Goal: Information Seeking & Learning: Learn about a topic

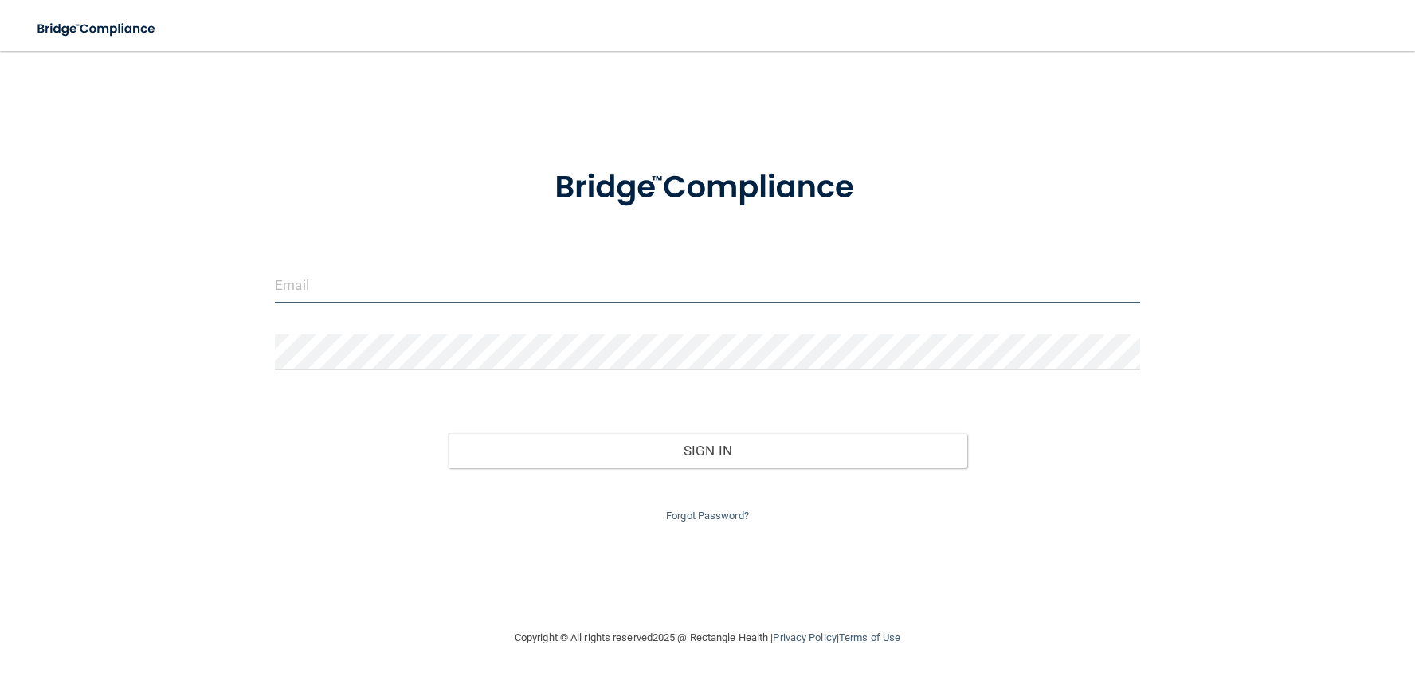
click at [350, 290] on input "email" at bounding box center [707, 286] width 864 height 36
type input "[EMAIL_ADDRESS][DOMAIN_NAME]"
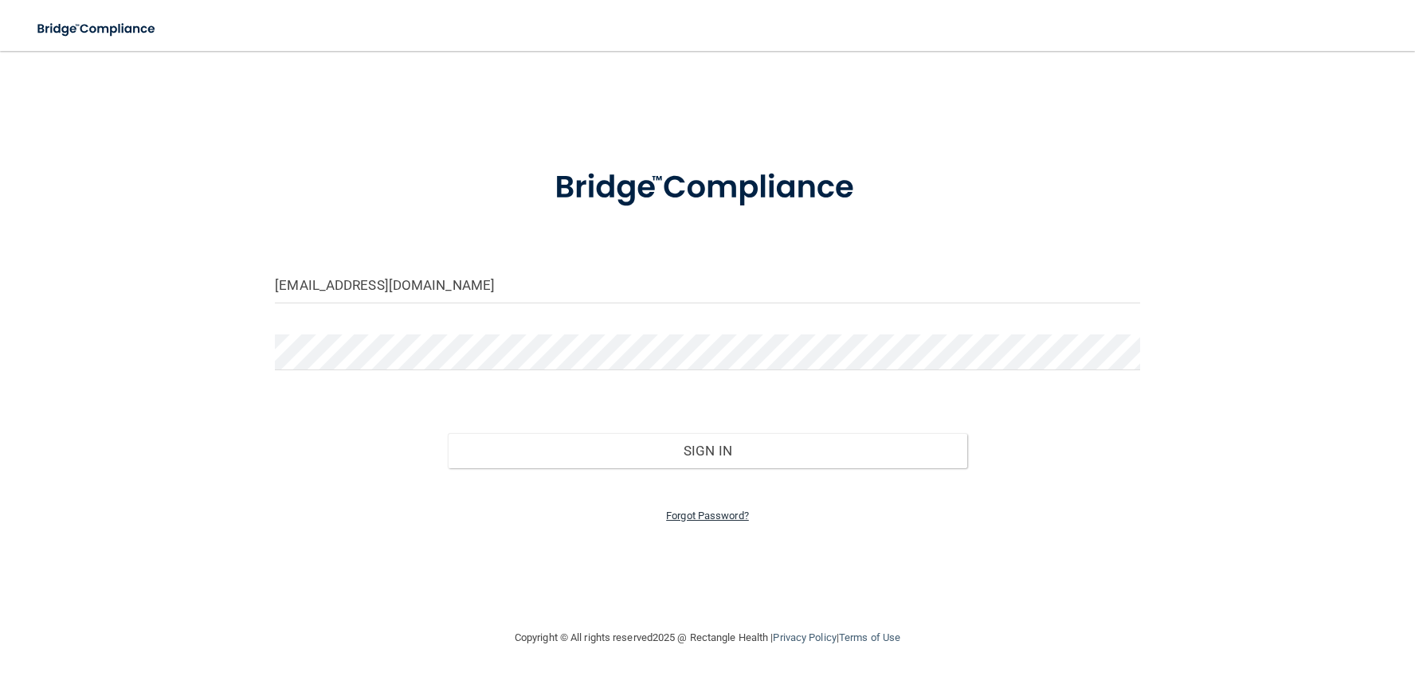
click at [714, 512] on link "Forgot Password?" at bounding box center [707, 516] width 83 height 12
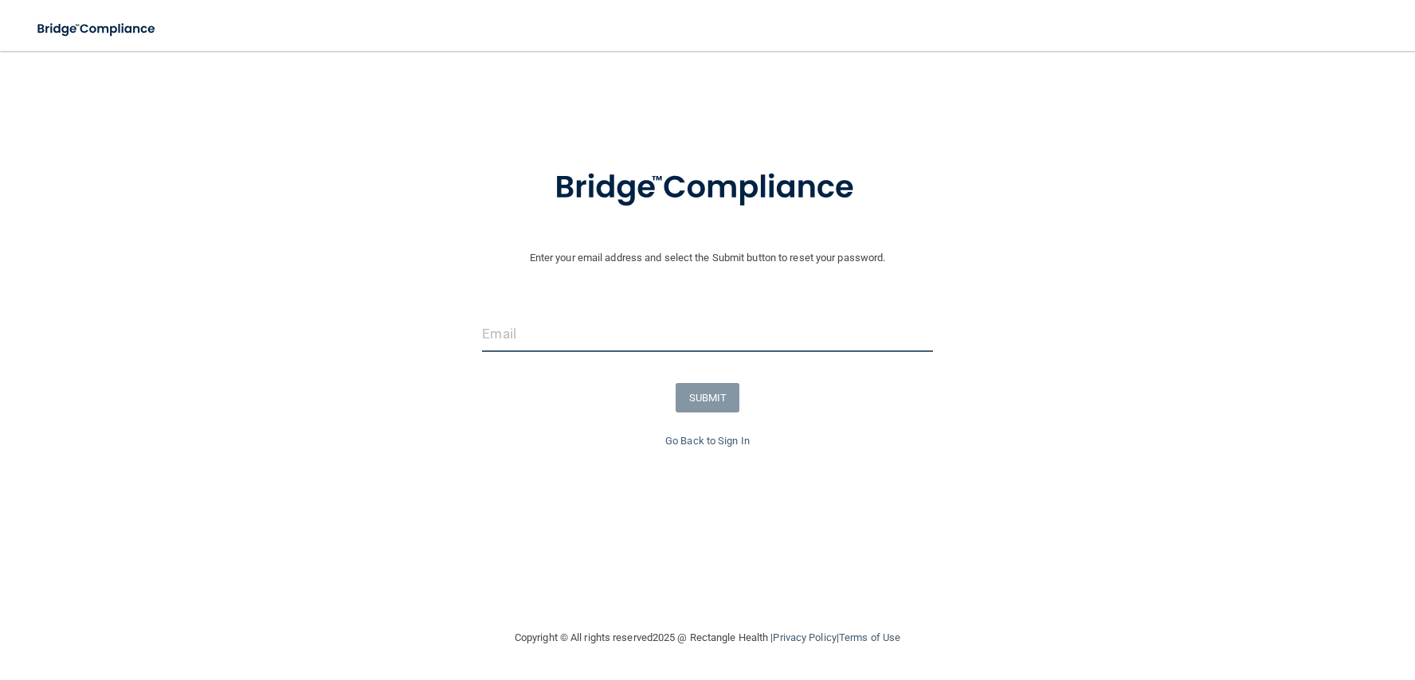
click at [523, 344] on input "email" at bounding box center [707, 334] width 450 height 36
type input "[EMAIL_ADDRESS][DOMAIN_NAME]"
click at [687, 397] on button "SUBMIT" at bounding box center [707, 397] width 65 height 29
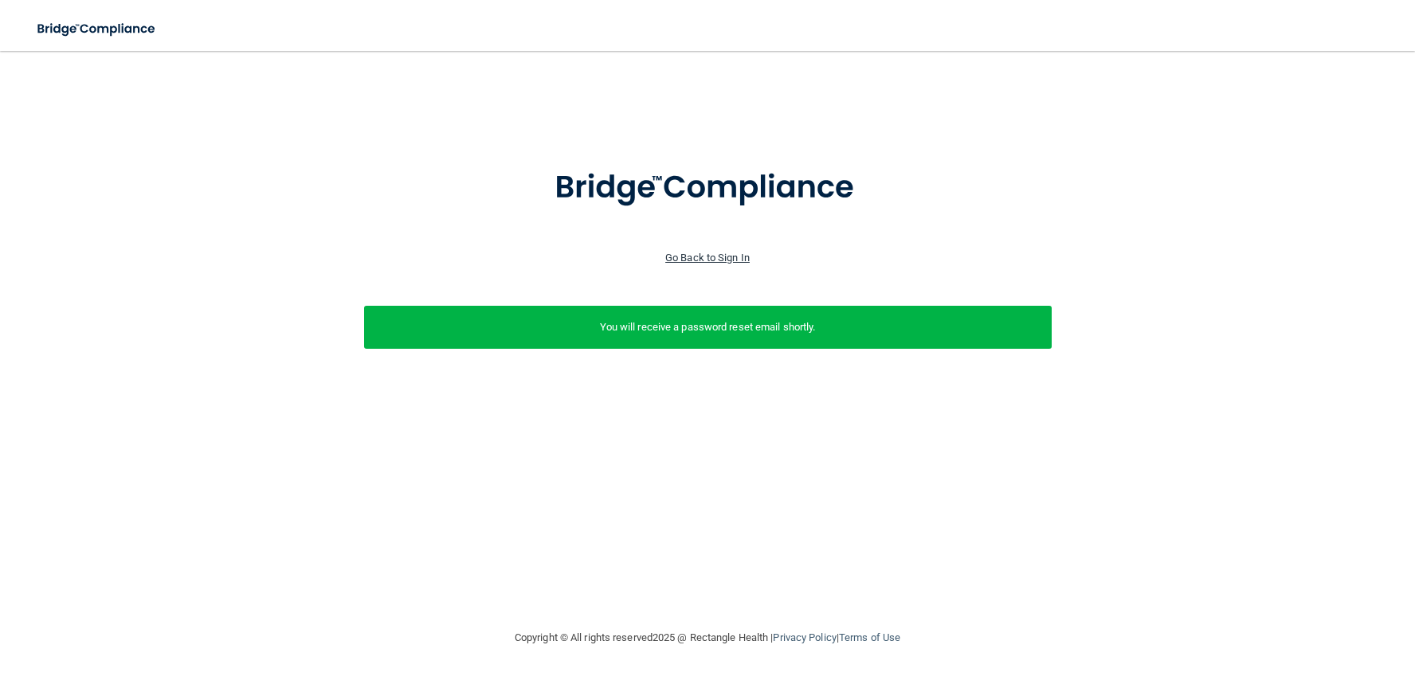
click at [742, 261] on link "Go Back to Sign In" at bounding box center [707, 258] width 84 height 12
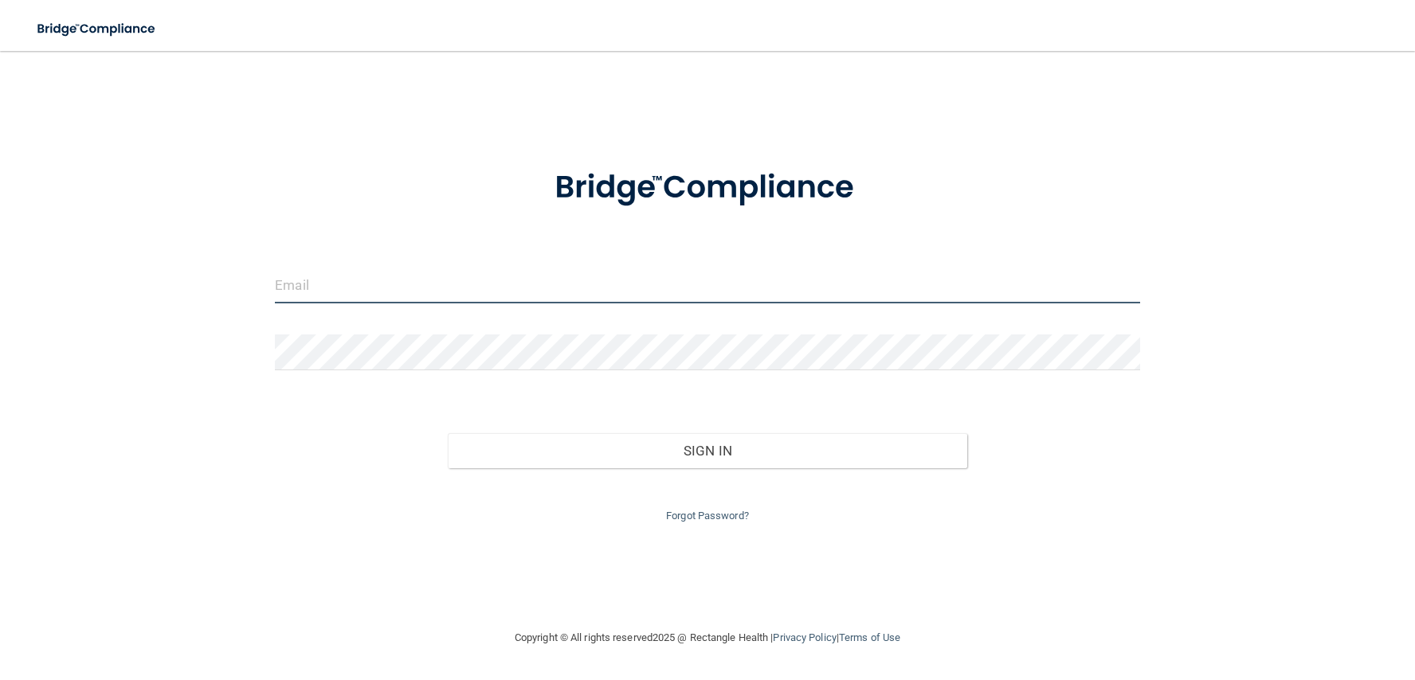
click at [378, 287] on input "email" at bounding box center [707, 286] width 864 height 36
click at [730, 513] on link "Forgot Password?" at bounding box center [707, 516] width 83 height 12
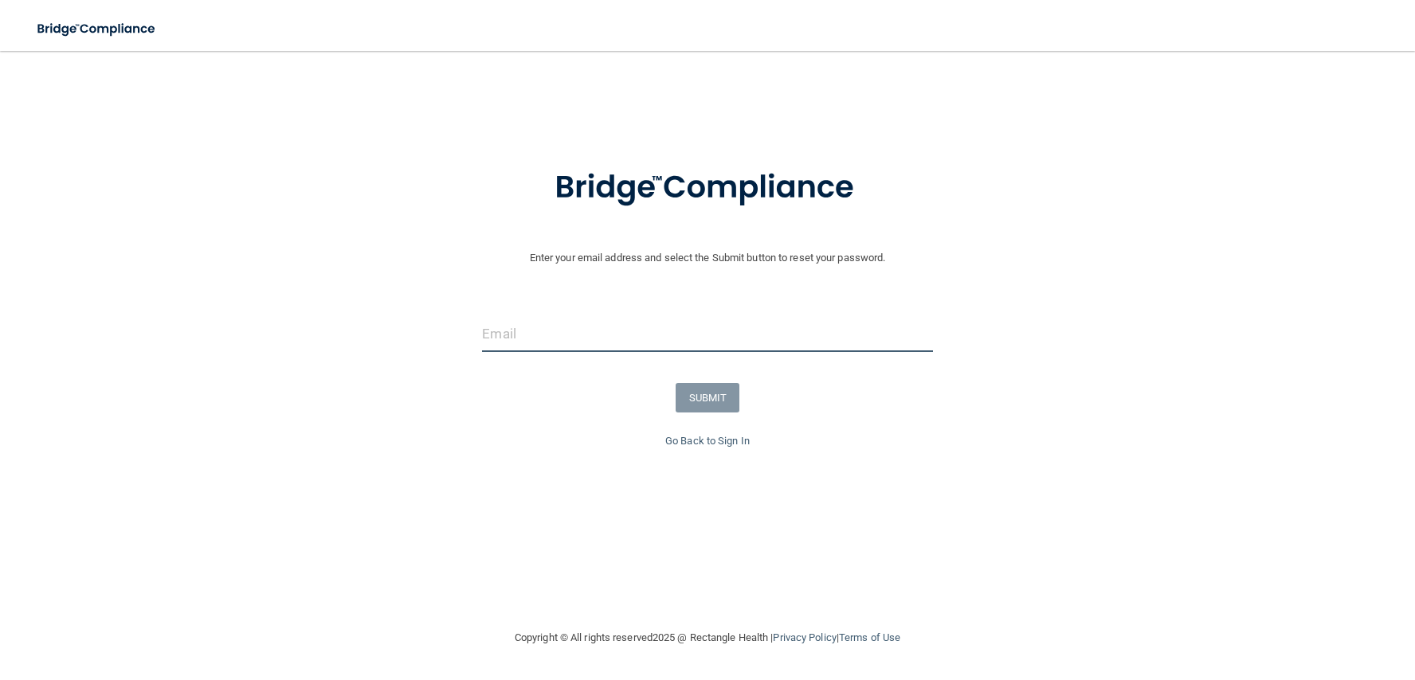
click at [495, 322] on input "email" at bounding box center [707, 334] width 450 height 36
type input "[EMAIL_ADDRESS][DOMAIN_NAME]"
click at [720, 401] on button "SUBMIT" at bounding box center [707, 397] width 65 height 29
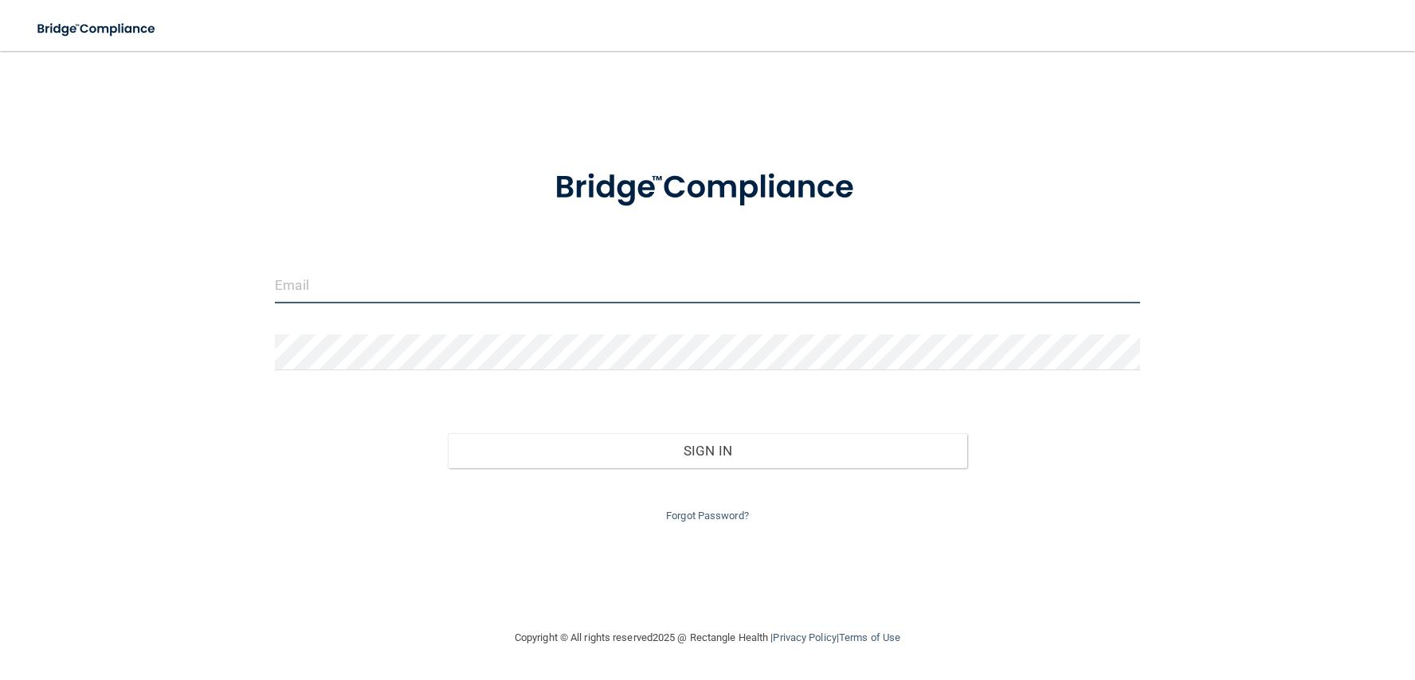
click at [550, 277] on input "email" at bounding box center [707, 286] width 864 height 36
type input "frontdesk@jfortho.com"
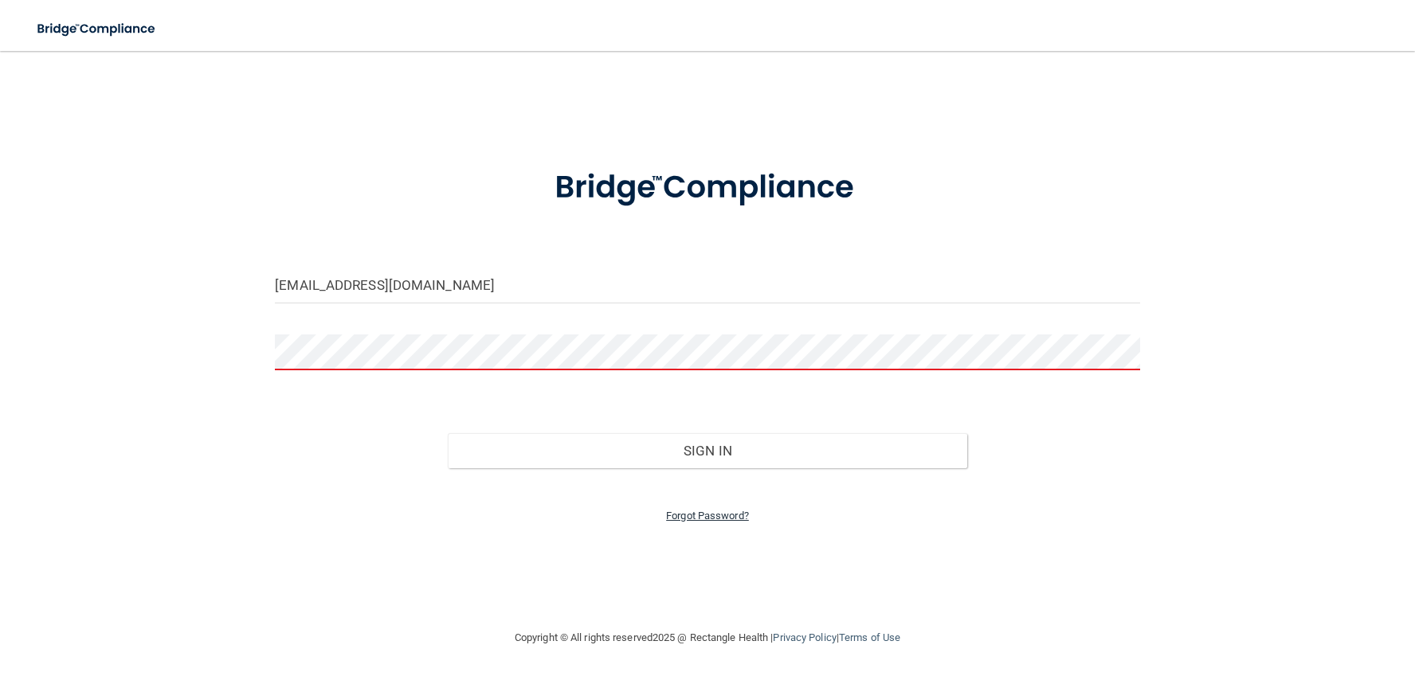
click at [703, 510] on link "Forgot Password?" at bounding box center [707, 516] width 83 height 12
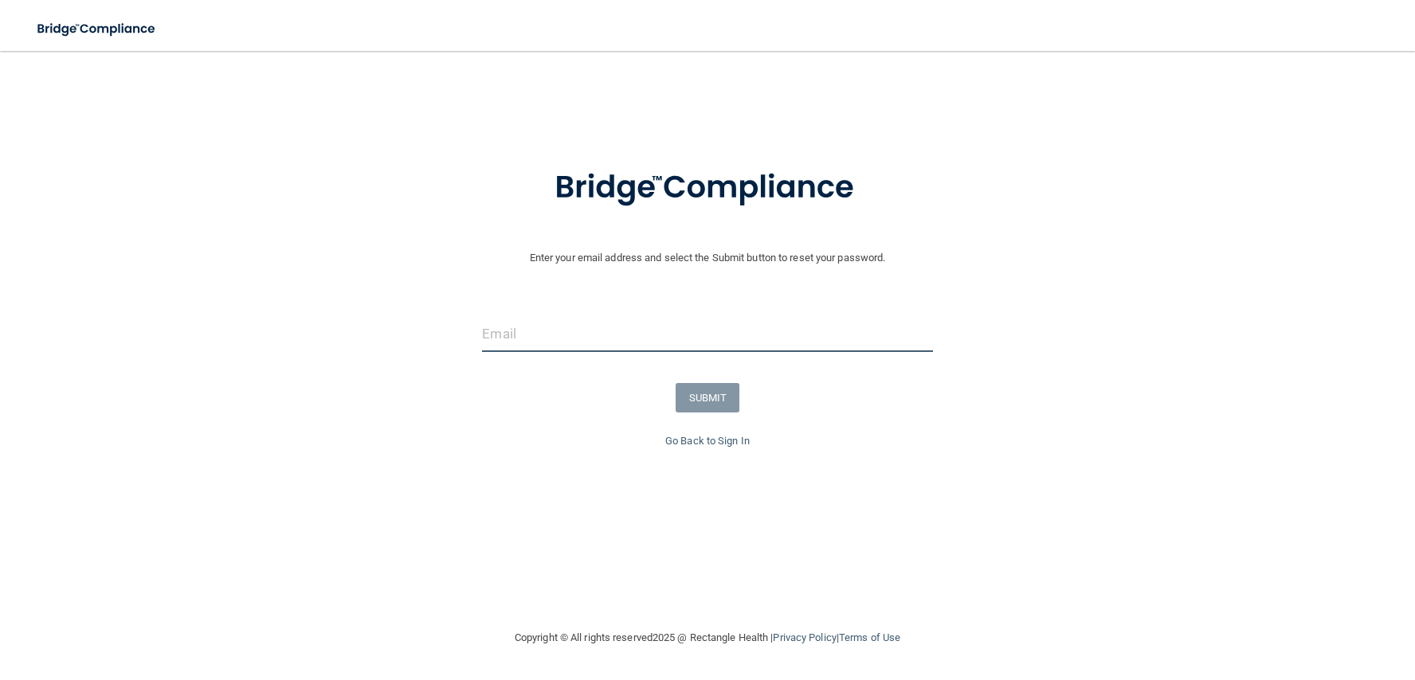
click at [518, 336] on input "email" at bounding box center [707, 334] width 450 height 36
type input "mattea_corinne@hotmail.com"
click at [725, 393] on button "SUBMIT" at bounding box center [707, 397] width 65 height 29
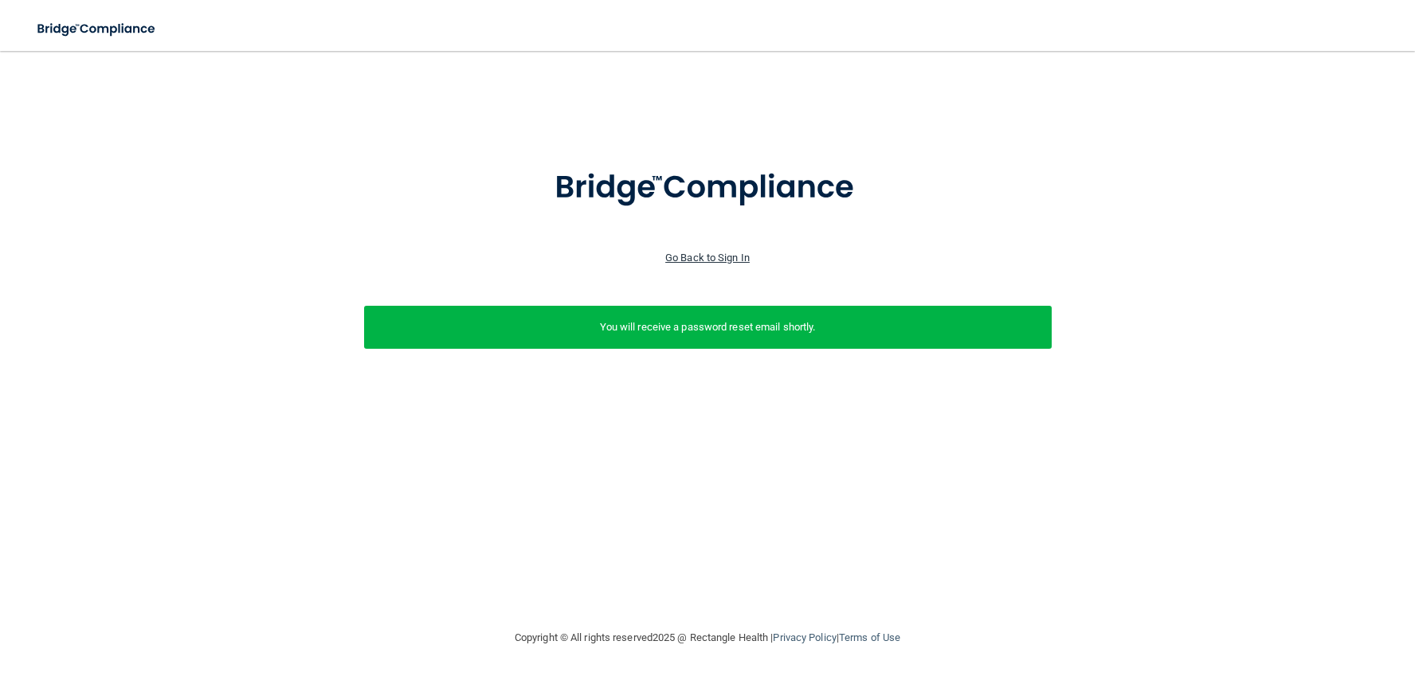
click at [707, 257] on link "Go Back to Sign In" at bounding box center [707, 258] width 84 height 12
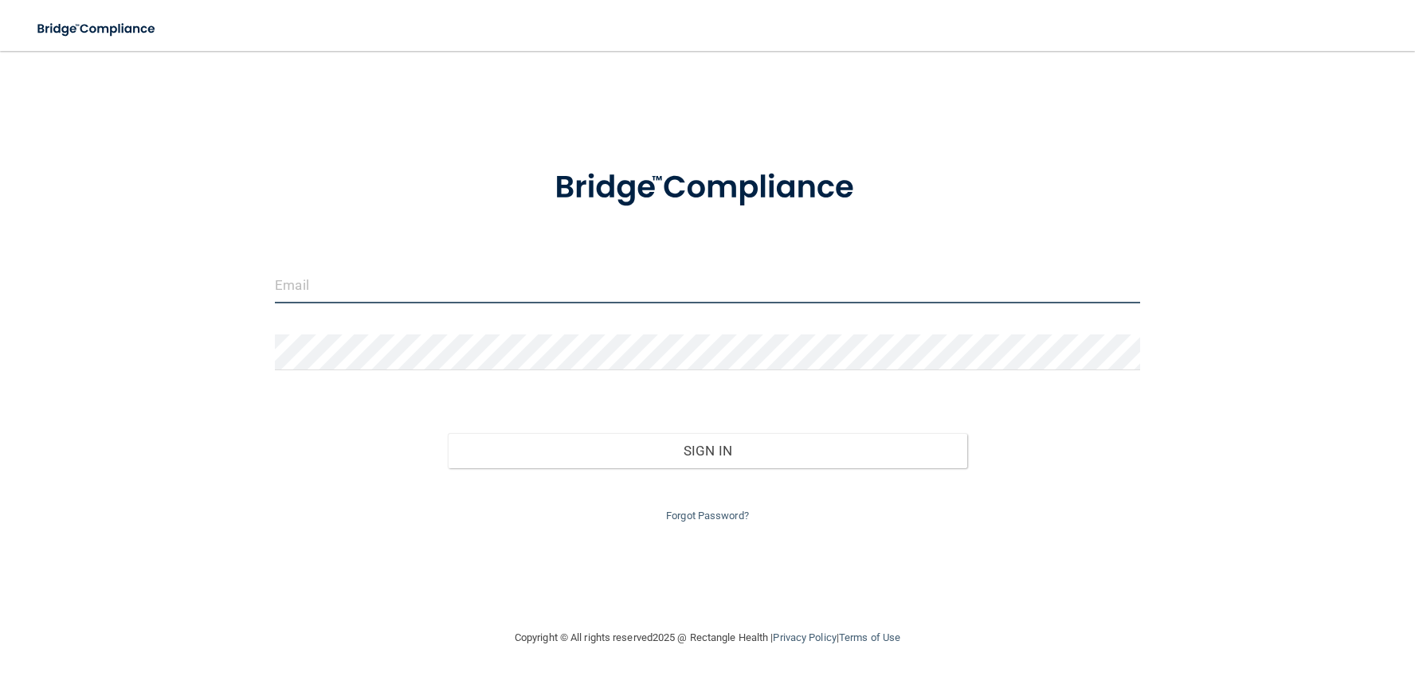
click at [359, 282] on input "email" at bounding box center [707, 286] width 864 height 36
type input "mattea_corinne@hotmail.com"
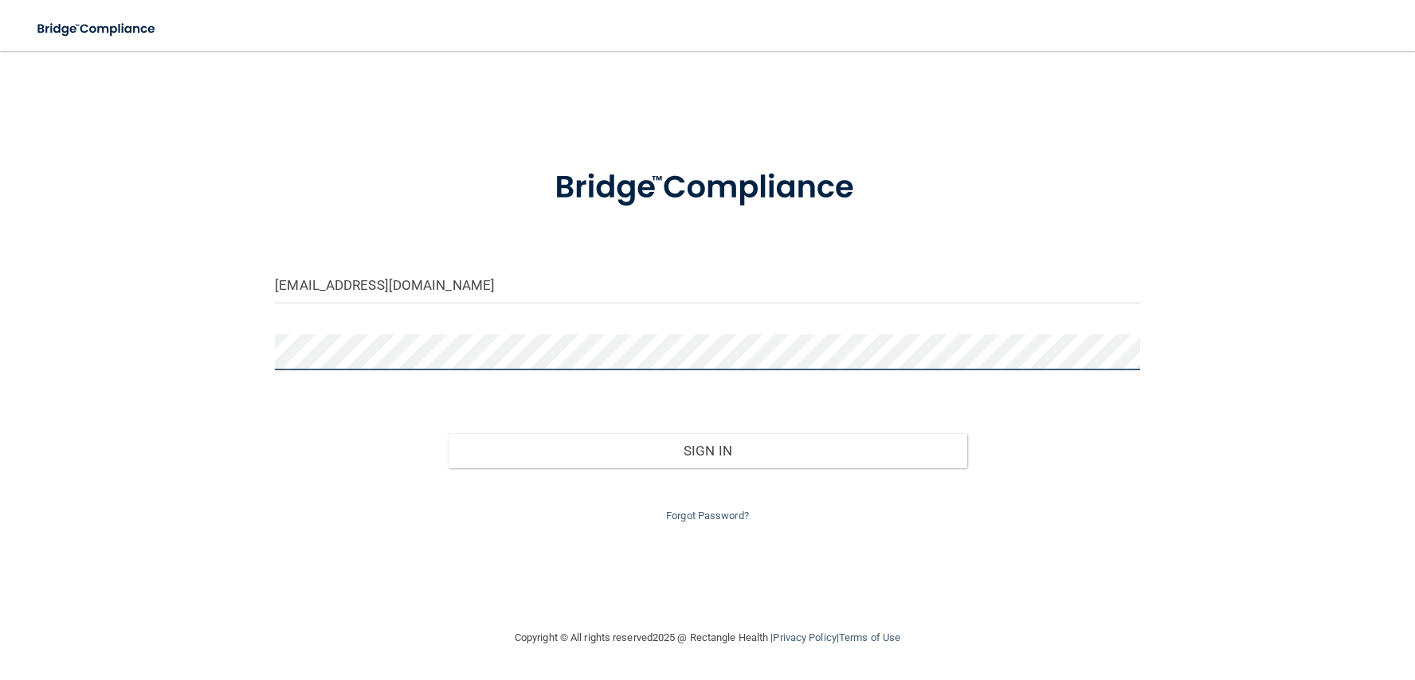
click at [448, 433] on button "Sign In" at bounding box center [707, 450] width 519 height 35
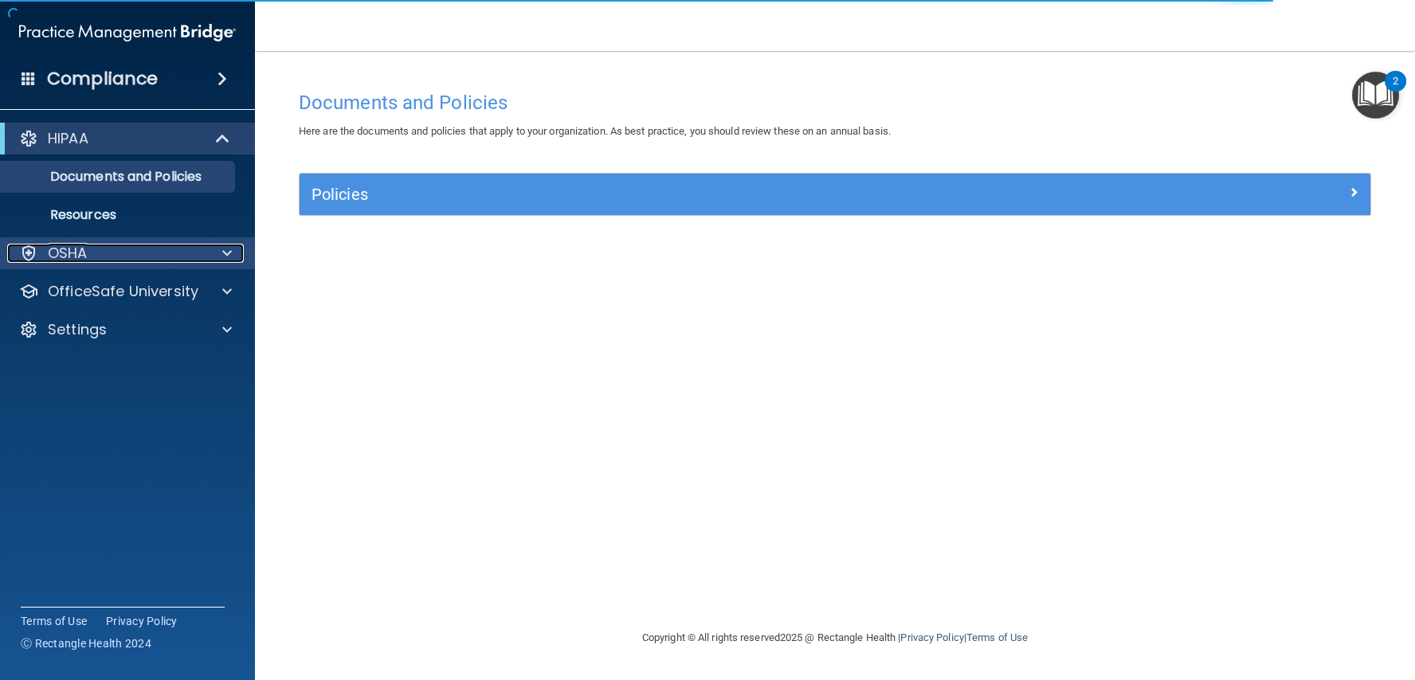
click at [228, 250] on span at bounding box center [227, 253] width 10 height 19
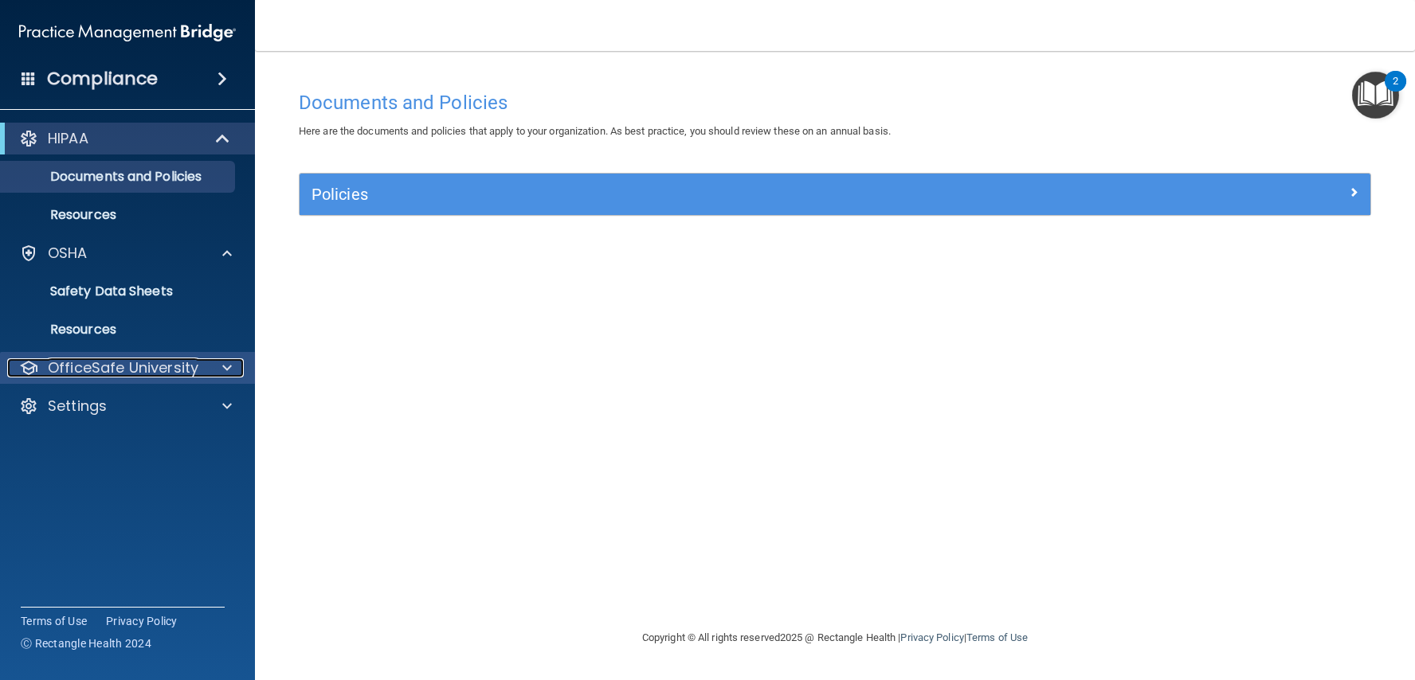
click at [229, 366] on span at bounding box center [227, 367] width 10 height 19
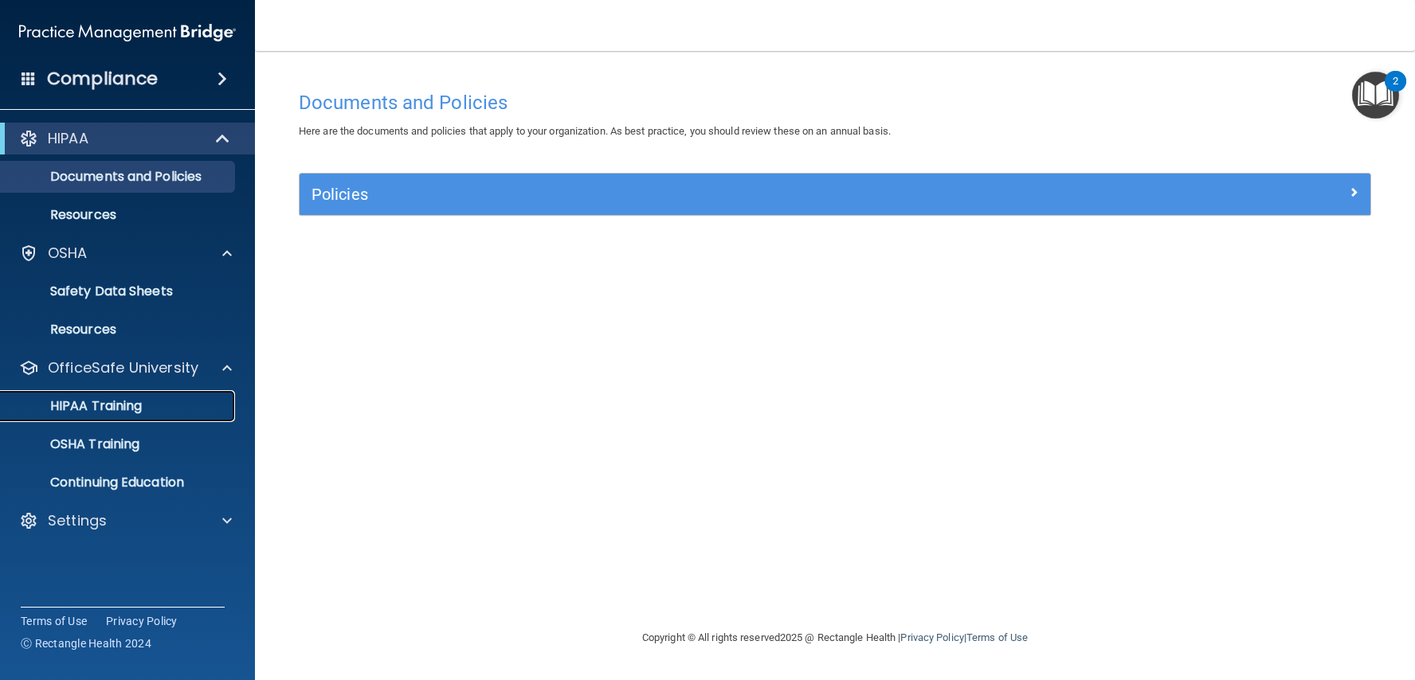
click at [125, 417] on link "HIPAA Training" at bounding box center [109, 406] width 251 height 32
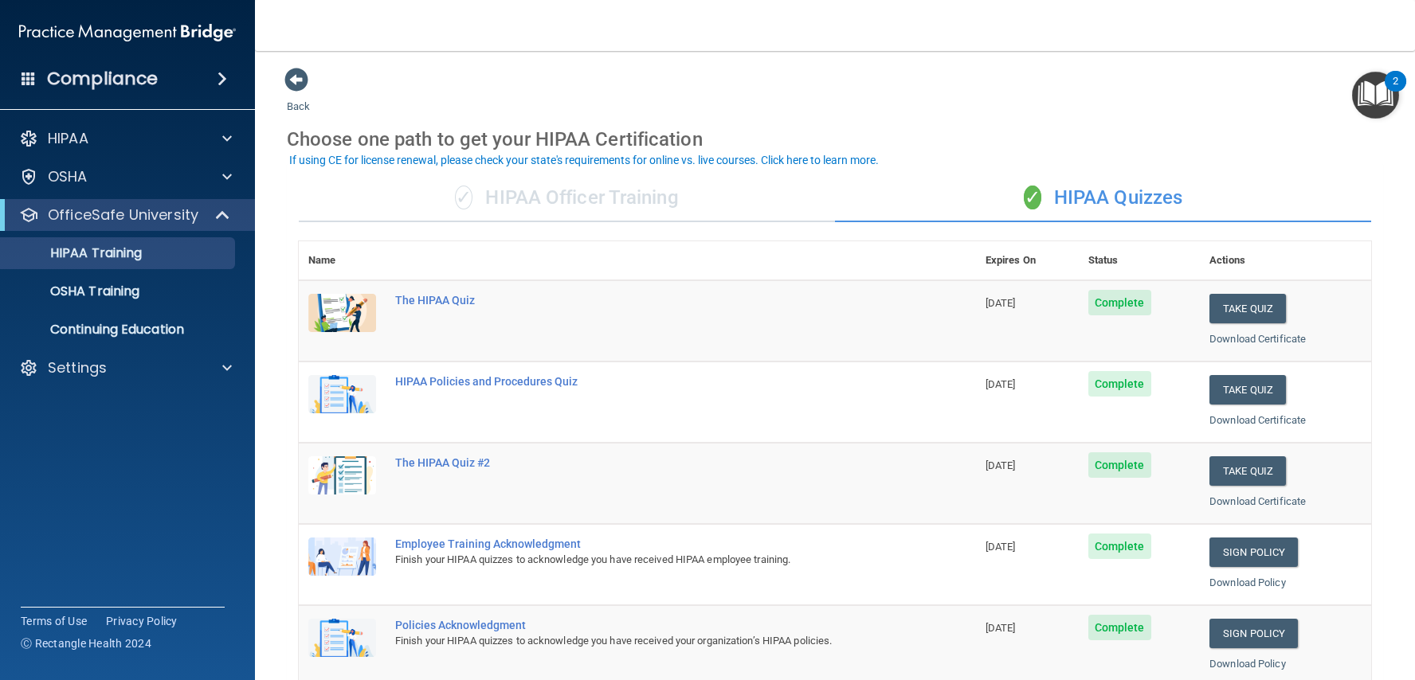
scroll to position [3, 0]
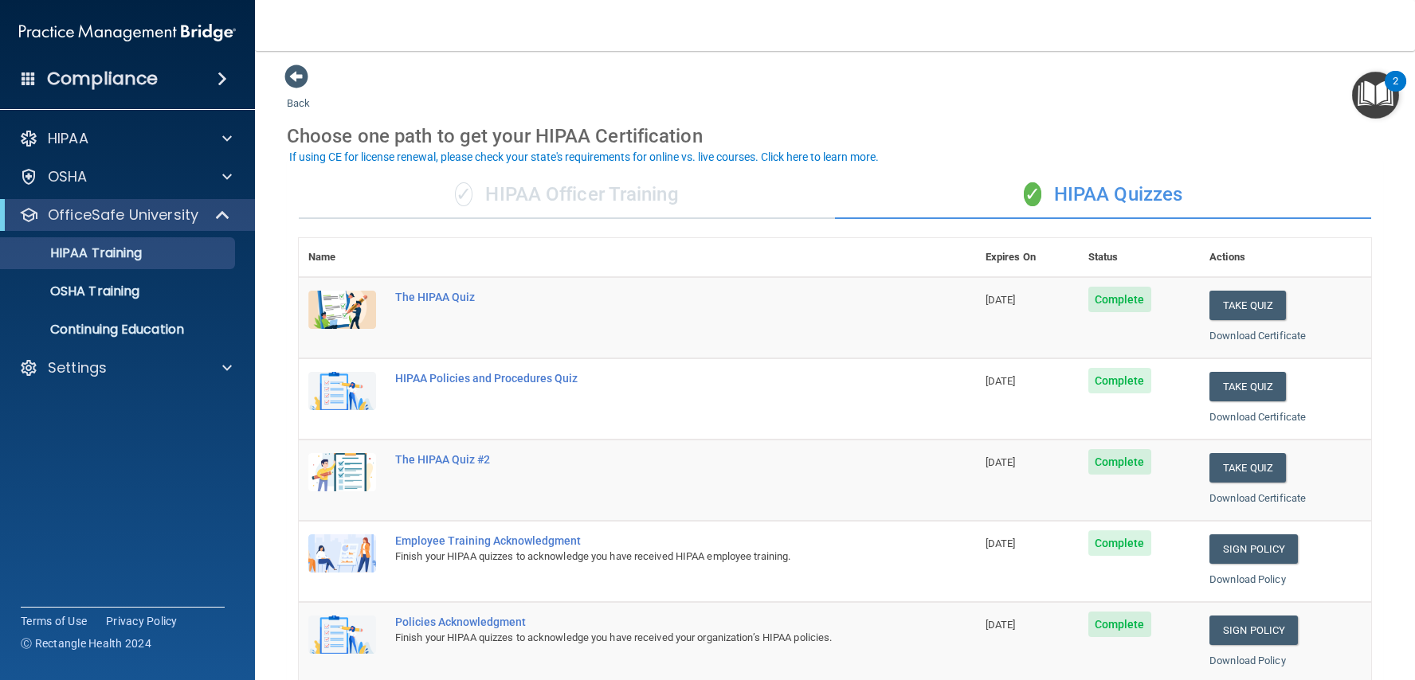
click at [631, 17] on nav "Toggle navigation Mattea Larson mattea_corinne@hotmail.com Manage My Enterprise…" at bounding box center [835, 25] width 1160 height 51
